Goal: Entertainment & Leisure: Browse casually

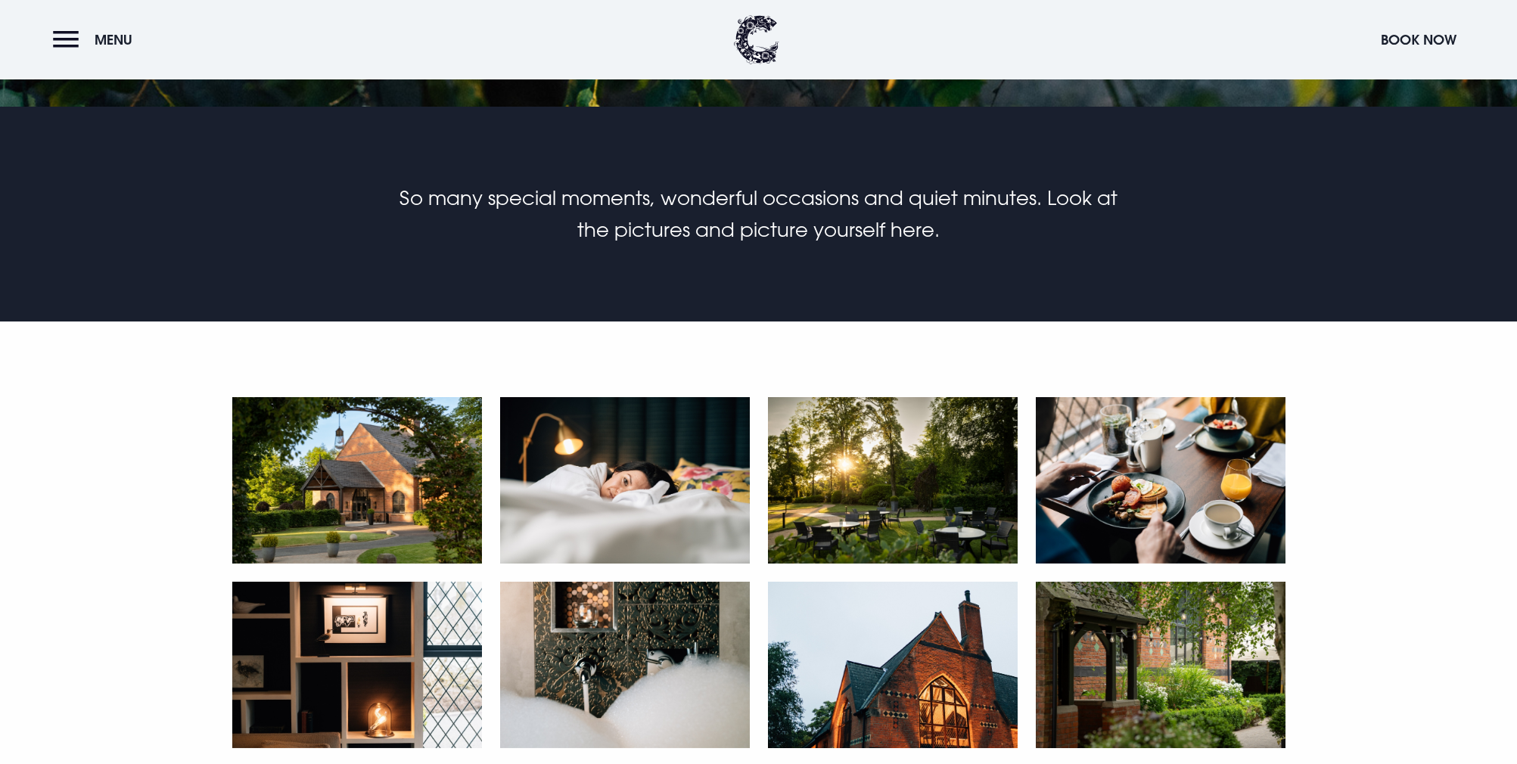
scroll to position [530, 0]
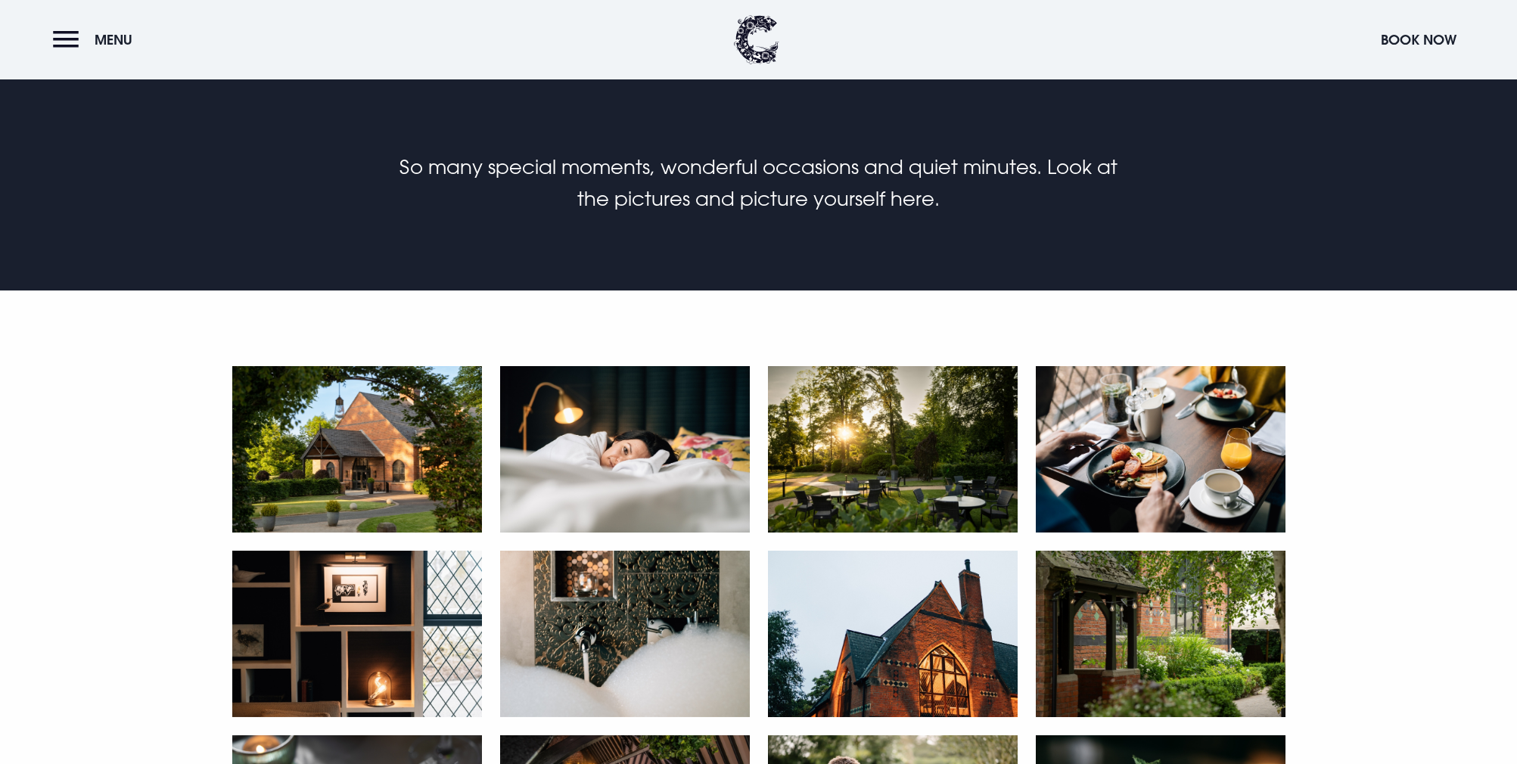
click at [313, 381] on img at bounding box center [357, 449] width 250 height 166
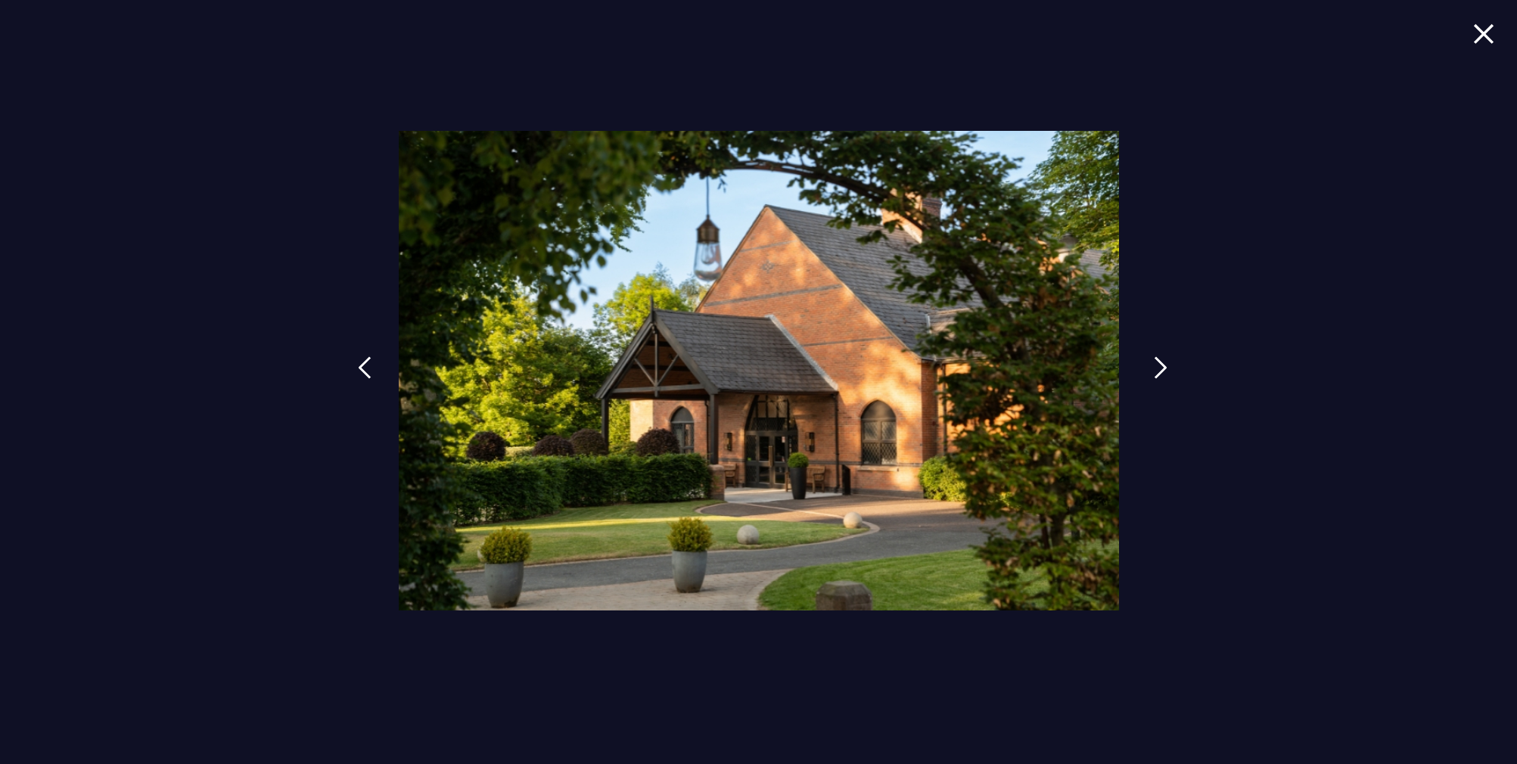
click at [1146, 368] on link at bounding box center [1161, 379] width 38 height 70
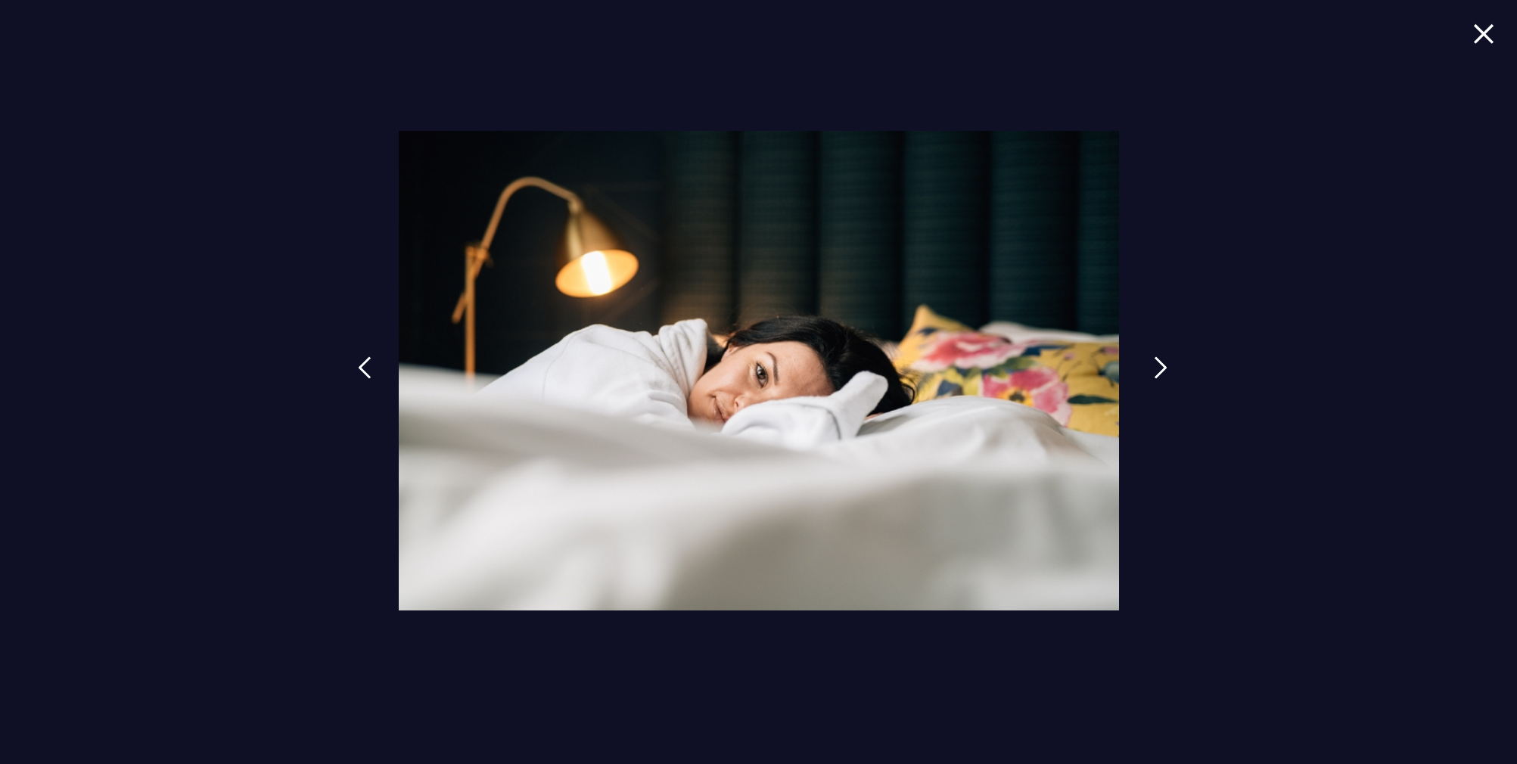
click at [1154, 372] on img at bounding box center [1161, 367] width 14 height 23
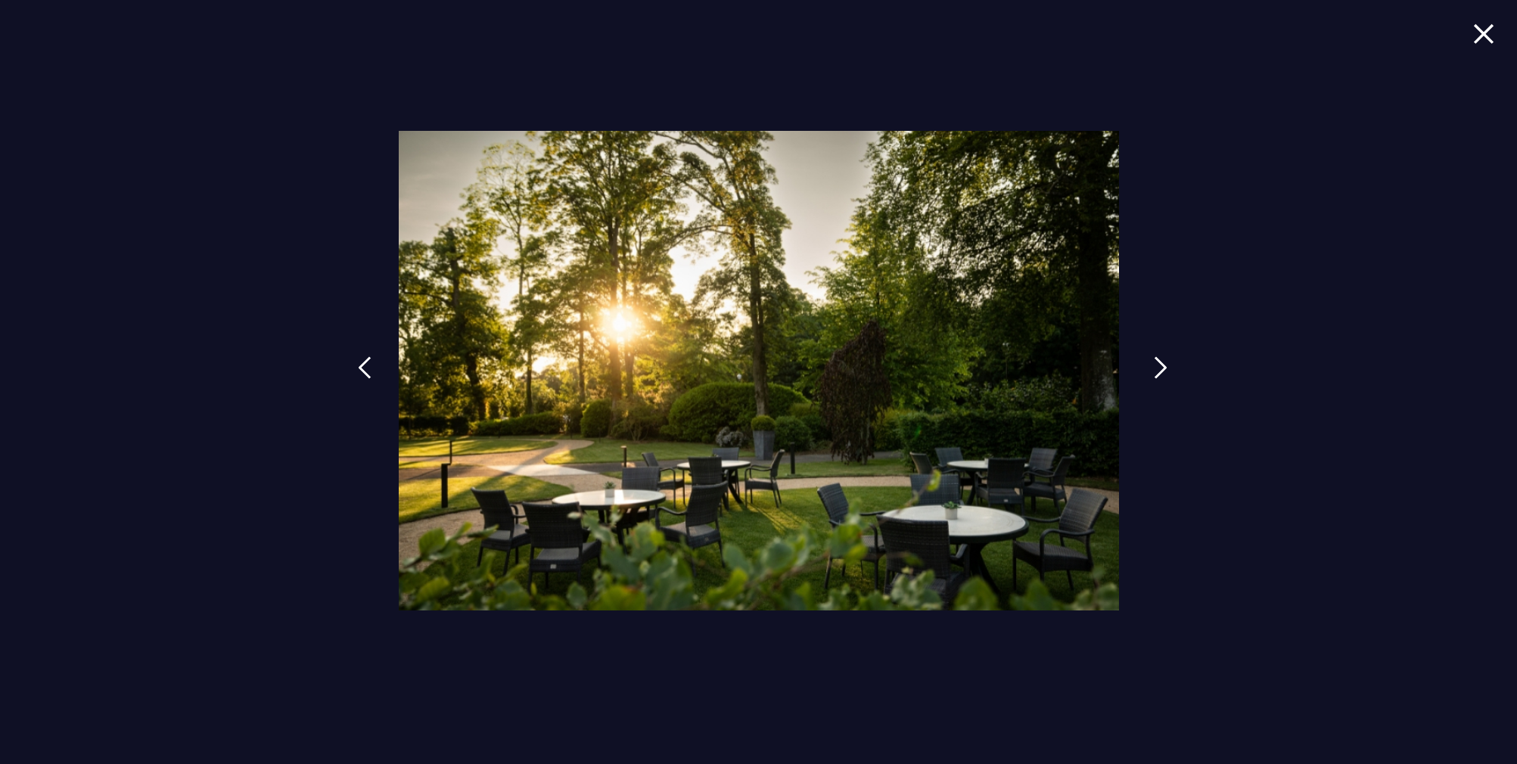
click at [1154, 371] on img at bounding box center [1161, 367] width 14 height 23
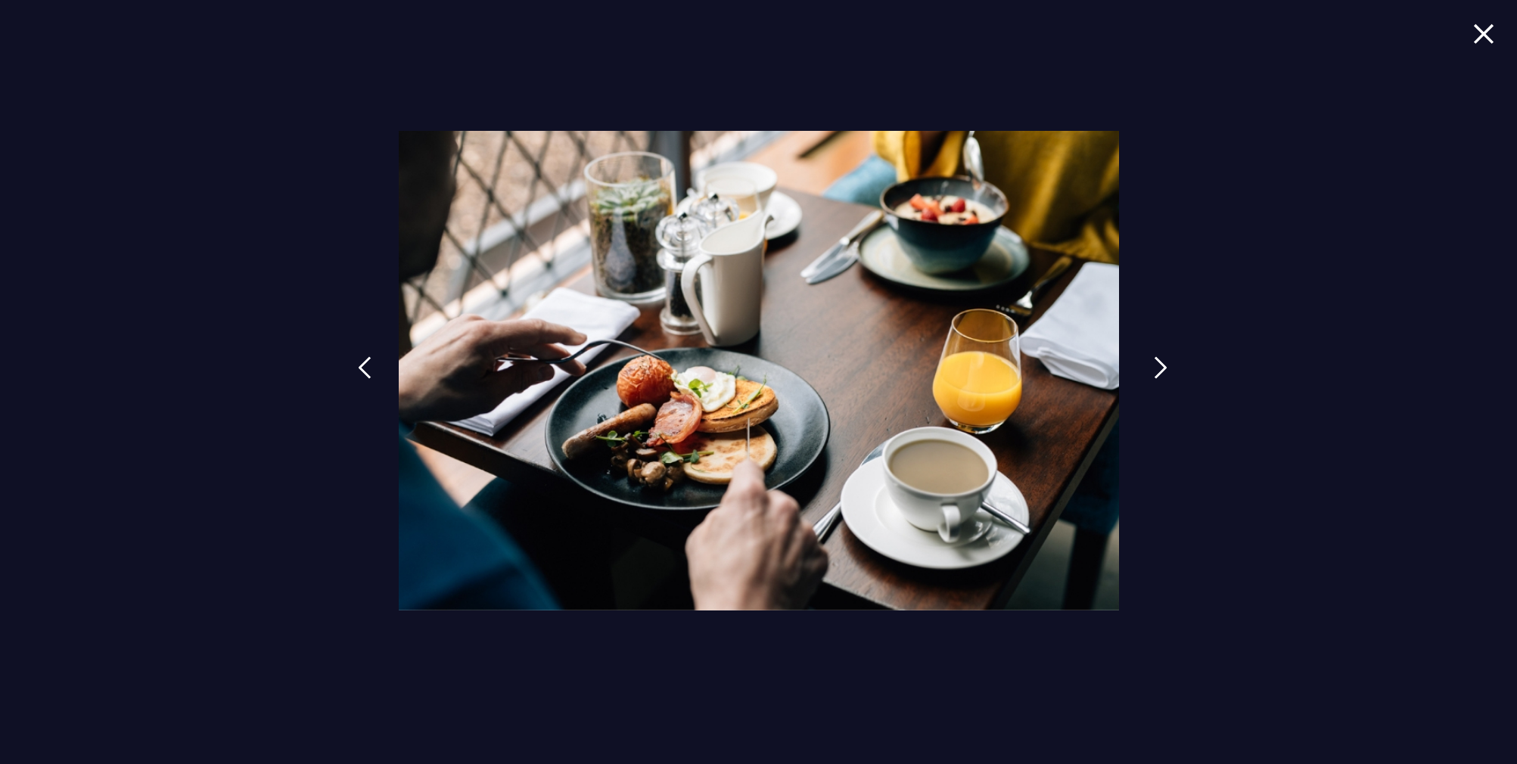
click at [1154, 371] on img at bounding box center [1161, 367] width 14 height 23
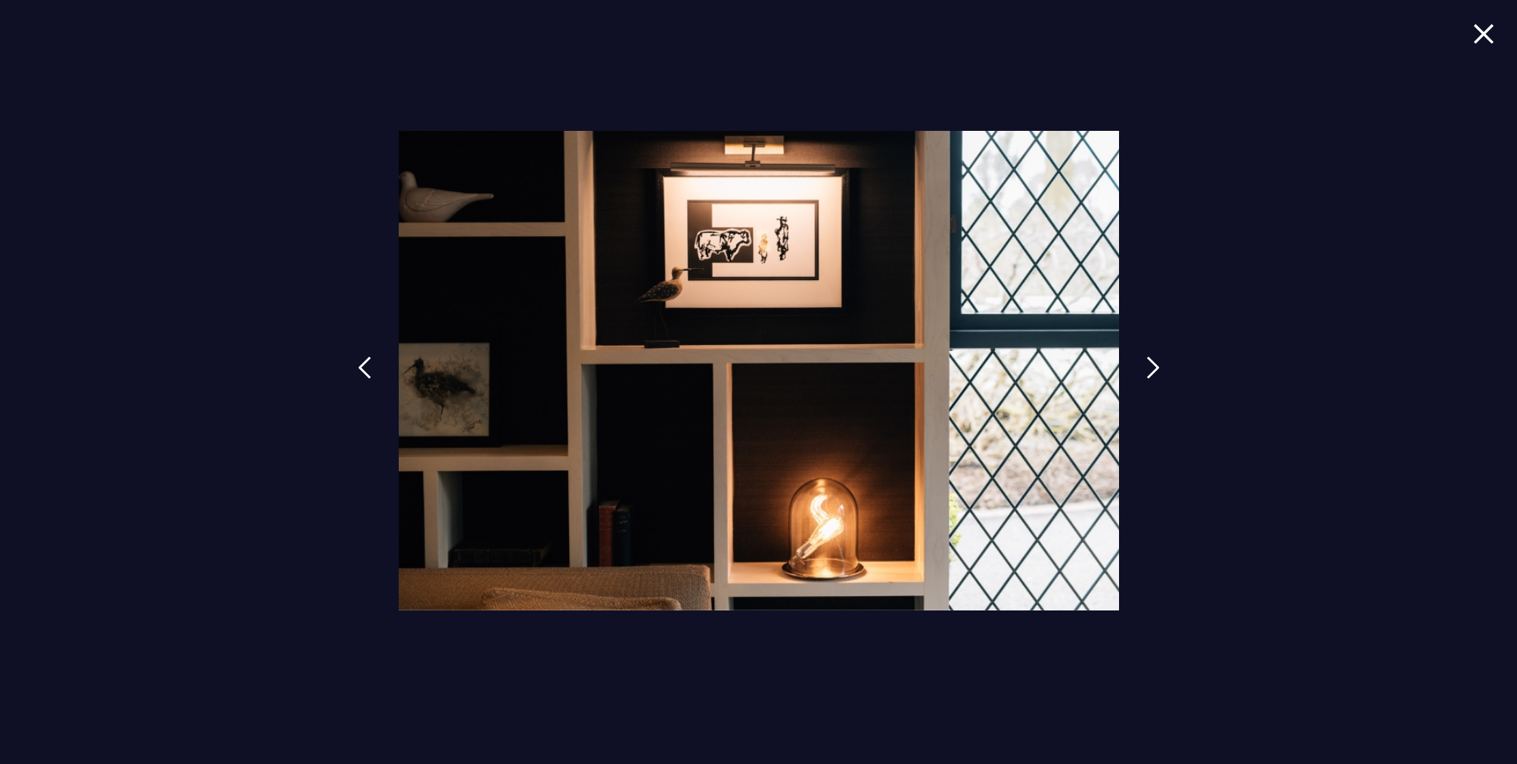
click at [1476, 31] on img at bounding box center [1483, 33] width 21 height 20
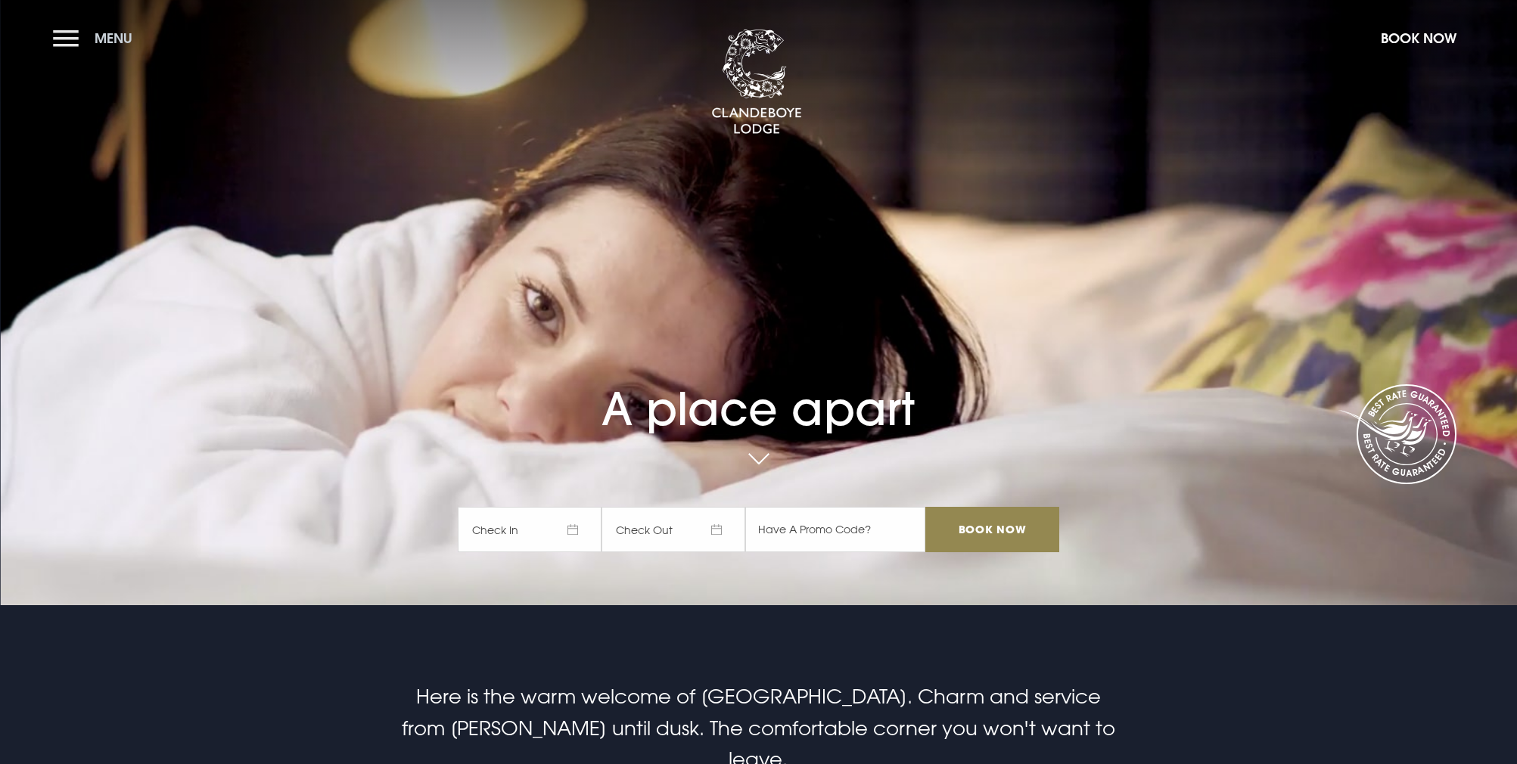
click at [72, 41] on button "Menu" at bounding box center [96, 38] width 87 height 33
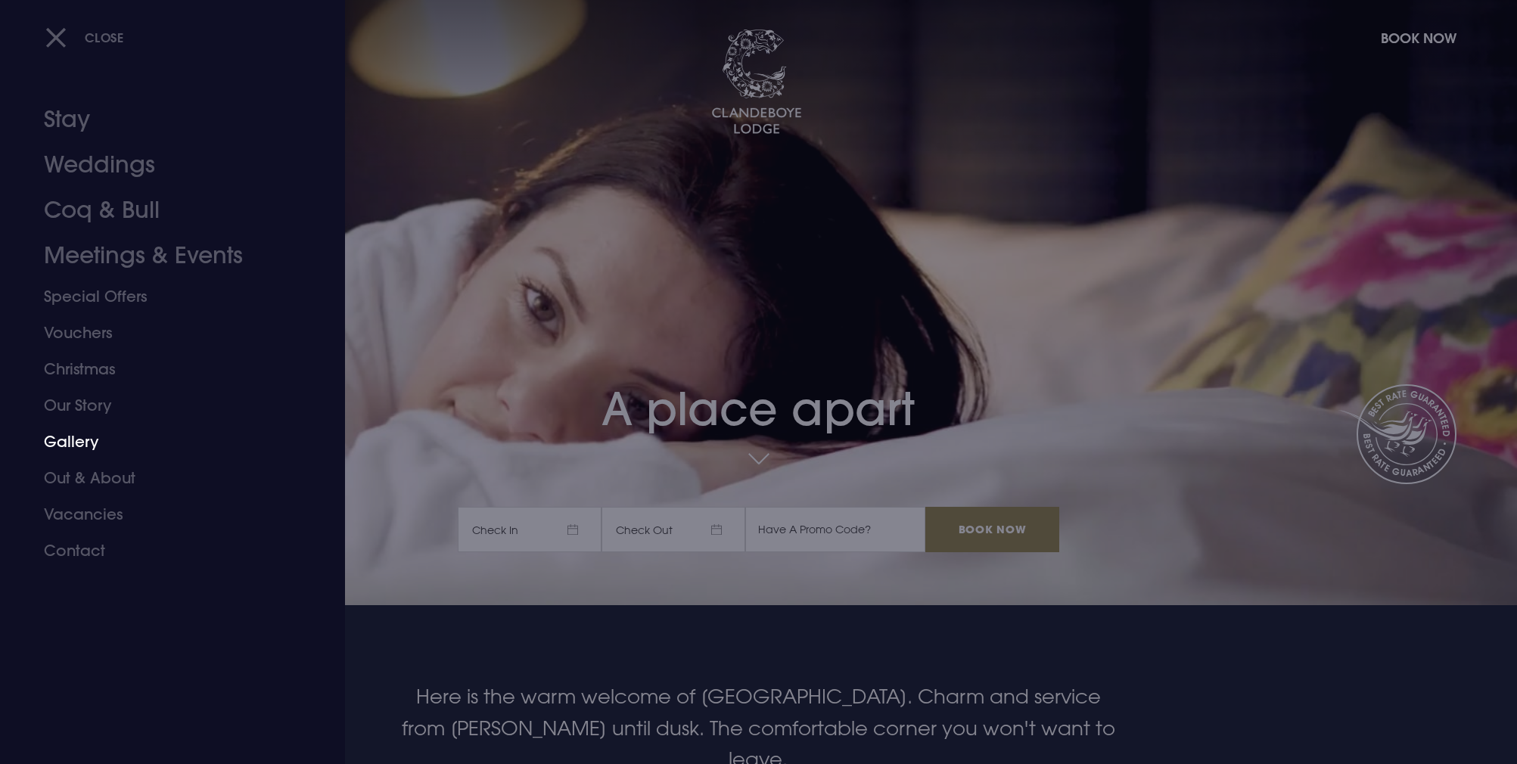
click at [67, 448] on link "Gallery" at bounding box center [163, 442] width 239 height 36
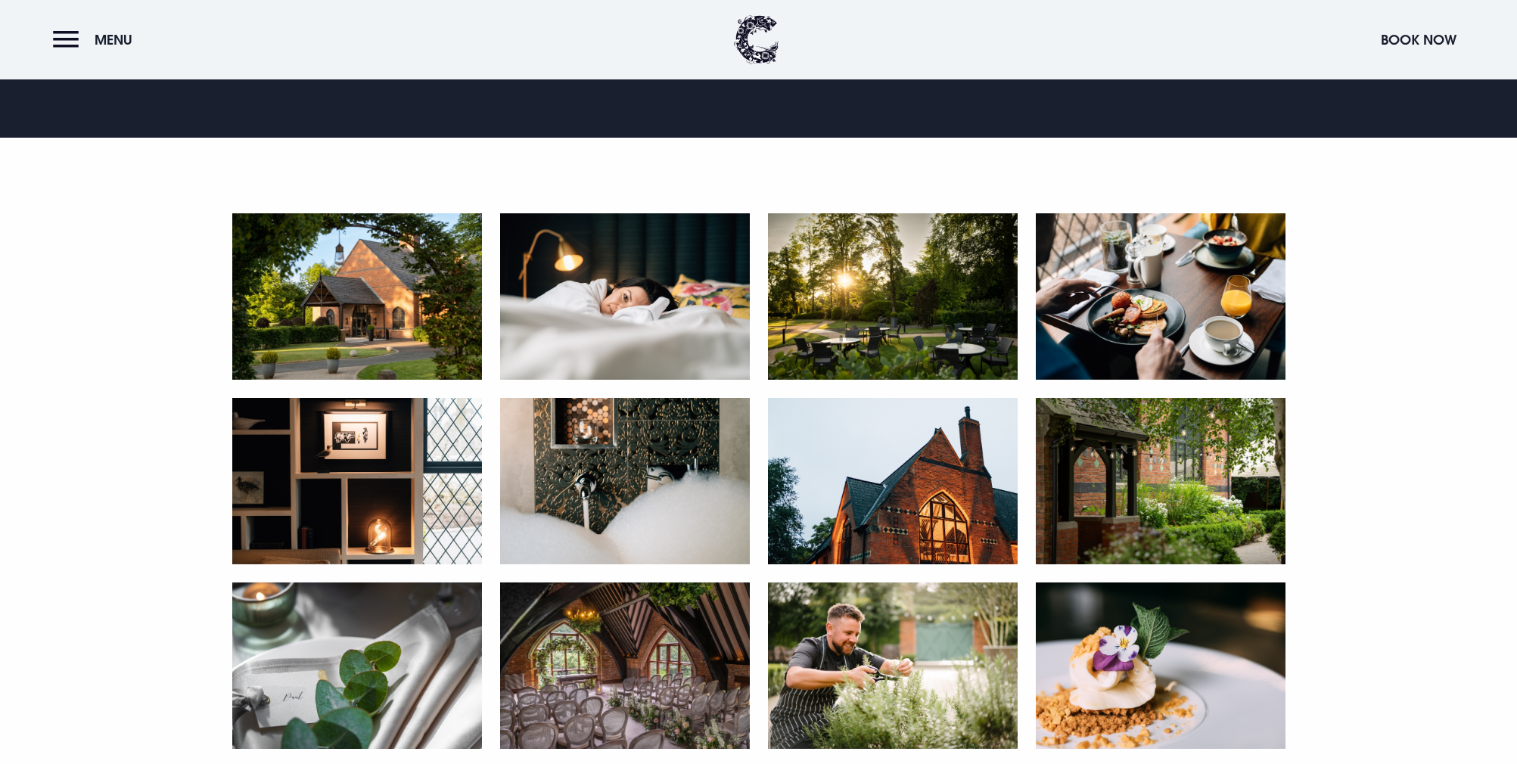
scroll to position [757, 0]
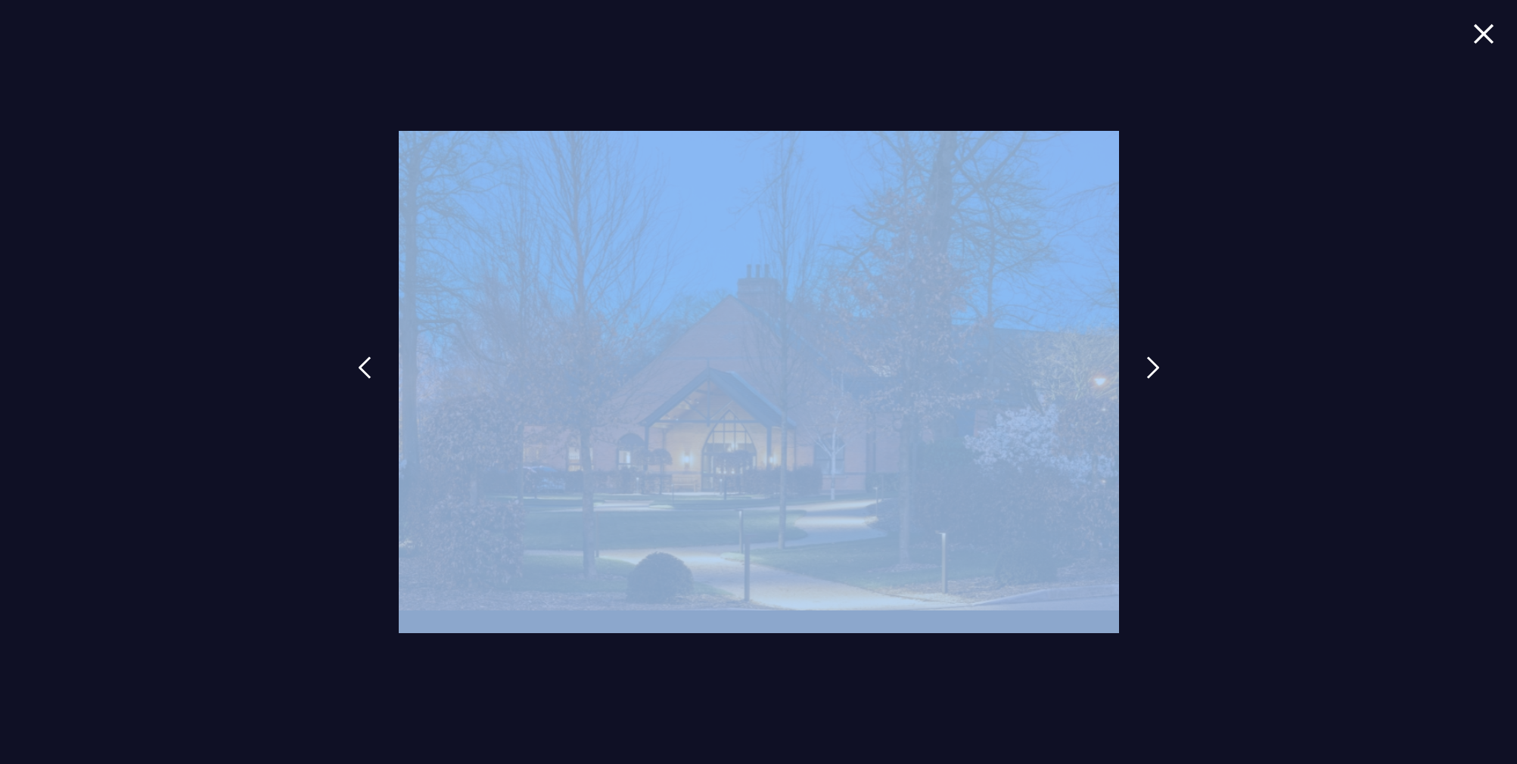
click at [784, 435] on div at bounding box center [758, 382] width 1517 height 764
drag, startPoint x: 784, startPoint y: 435, endPoint x: 676, endPoint y: 381, distance: 121.5
click at [686, 387] on div at bounding box center [759, 382] width 720 height 502
click at [1124, 369] on div at bounding box center [758, 382] width 1517 height 764
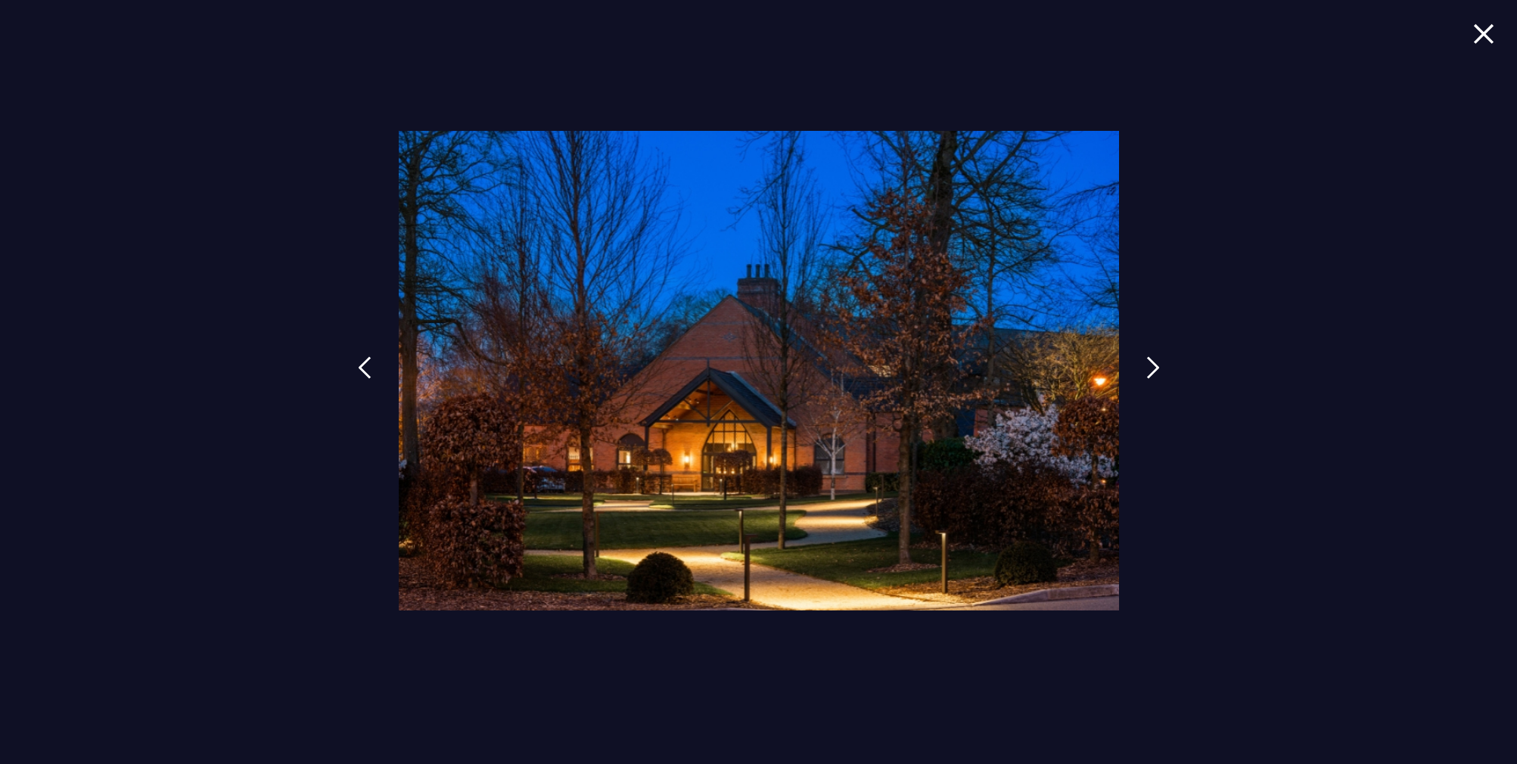
drag, startPoint x: 1138, startPoint y: 371, endPoint x: 1338, endPoint y: 163, distance: 289.5
click at [1156, 357] on link at bounding box center [1153, 379] width 38 height 70
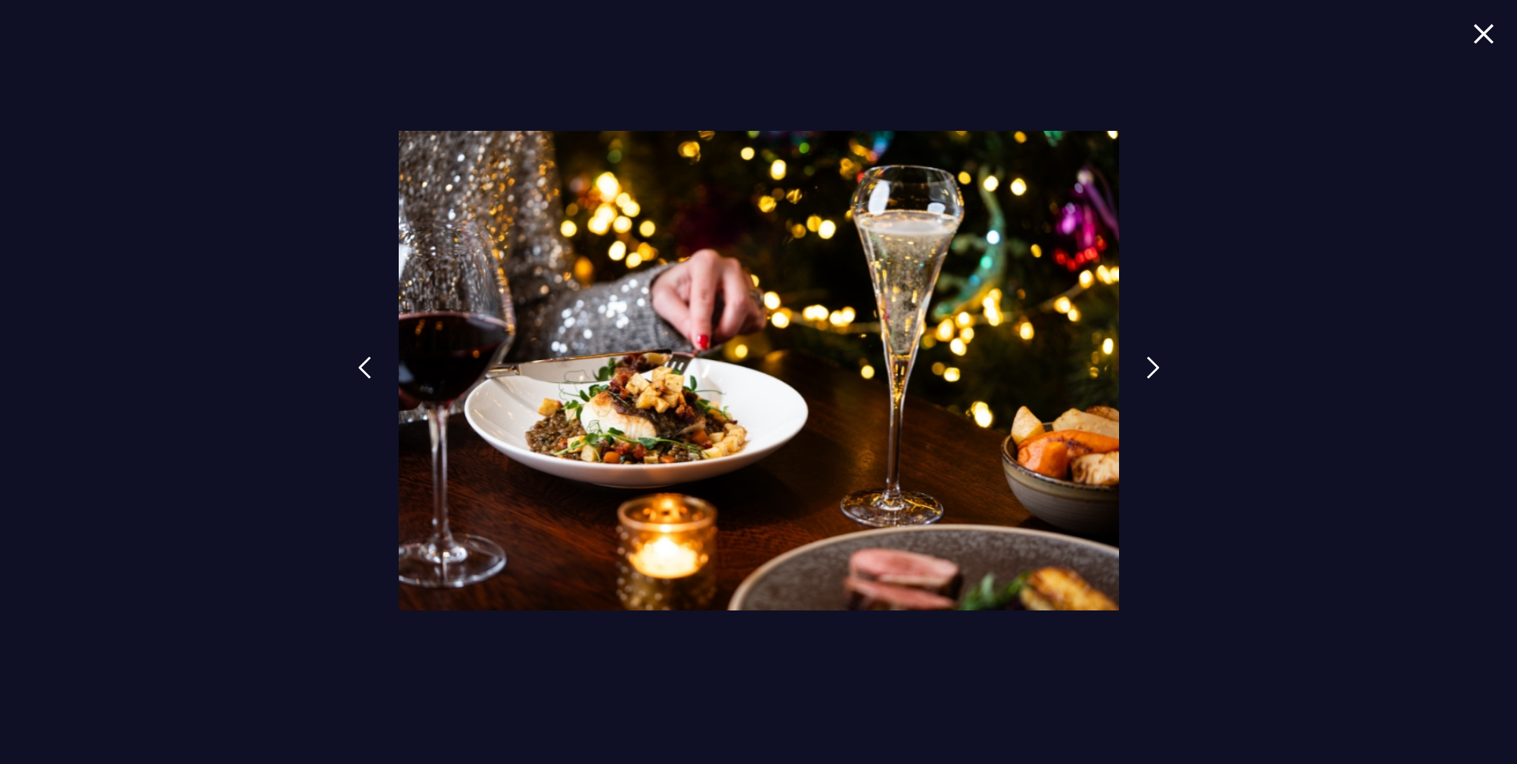
click at [1480, 34] on img at bounding box center [1483, 33] width 21 height 20
